Goal: Navigation & Orientation: Find specific page/section

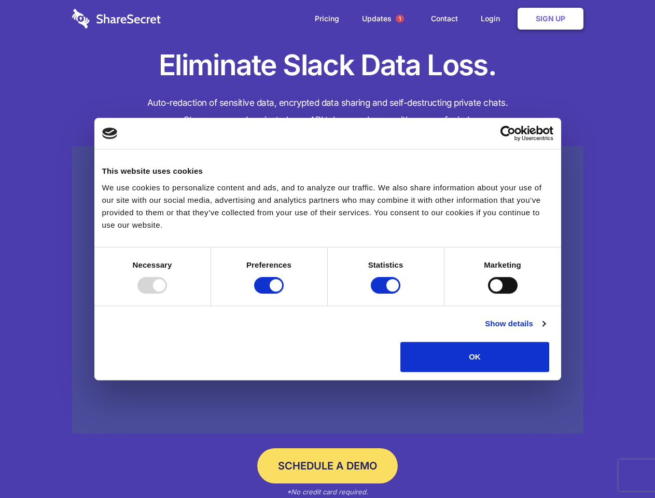
click at [167, 294] on div at bounding box center [152, 285] width 30 height 17
click at [284, 294] on input "Preferences" at bounding box center [269, 285] width 30 height 17
checkbox input "false"
click at [387, 294] on input "Statistics" at bounding box center [386, 285] width 30 height 17
checkbox input "false"
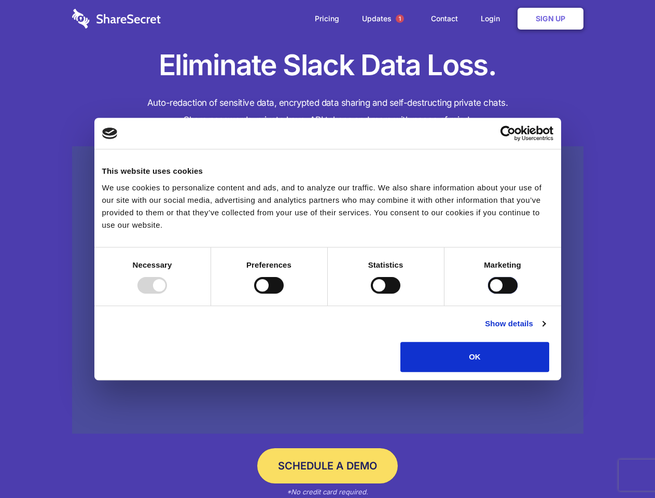
click at [488, 294] on input "Marketing" at bounding box center [503, 285] width 30 height 17
checkbox input "true"
click at [545, 330] on link "Show details" at bounding box center [515, 323] width 60 height 12
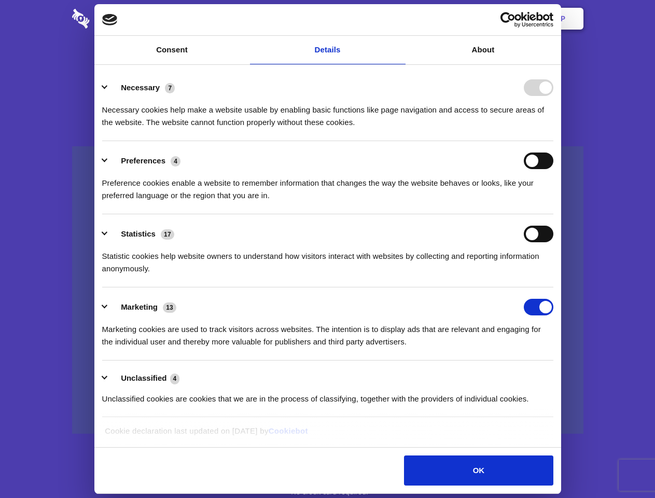
click at [553, 141] on li "Necessary 7 Necessary cookies help make a website usable by enabling basic func…" at bounding box center [327, 104] width 451 height 73
click at [399, 19] on span "1" at bounding box center [400, 19] width 8 height 8
